Goal: Complete application form

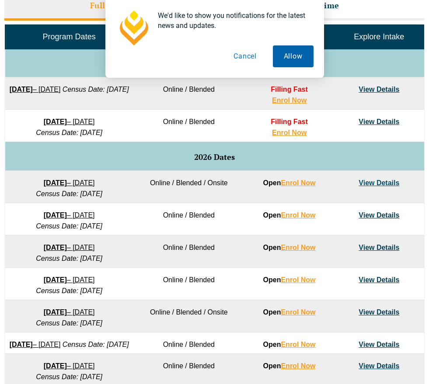
click at [287, 53] on button "Allow" at bounding box center [293, 56] width 41 height 22
